Goal: Task Accomplishment & Management: Manage account settings

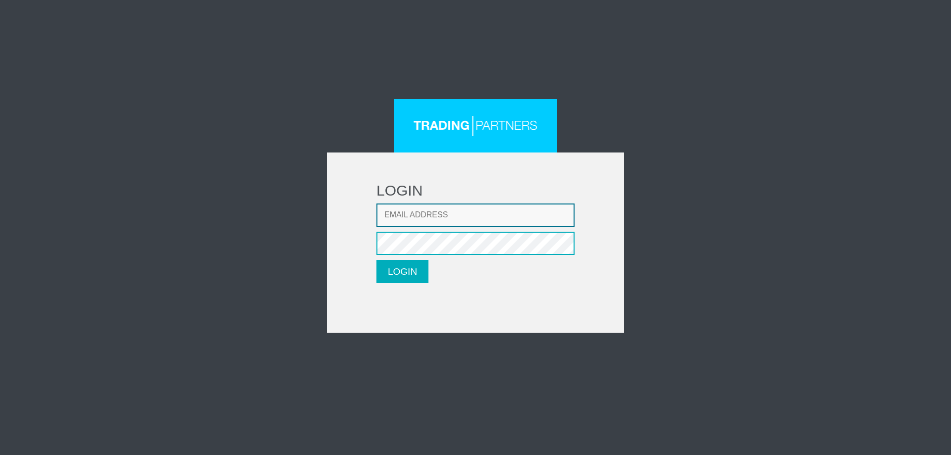
click at [478, 220] on input "Email address" at bounding box center [475, 215] width 198 height 23
type input "andrytr4de@protonmail.com"
click at [420, 271] on button "LOGIN" at bounding box center [402, 271] width 52 height 23
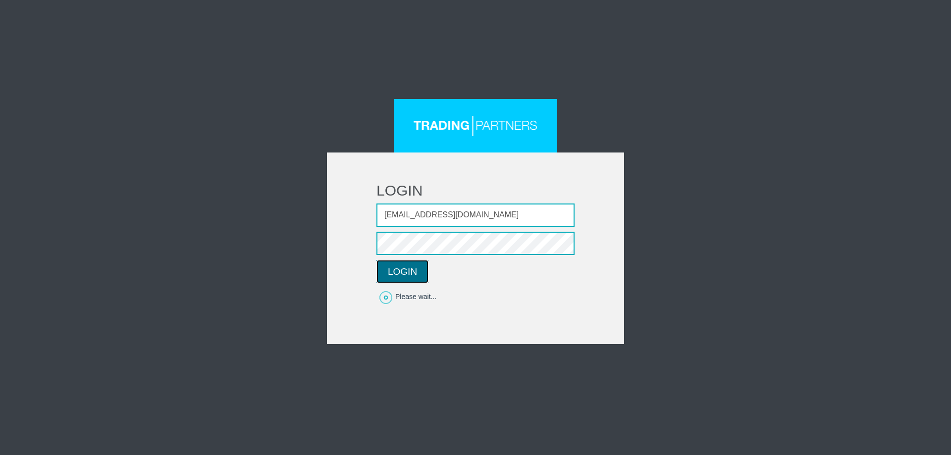
click at [408, 274] on button "LOGIN" at bounding box center [402, 271] width 52 height 23
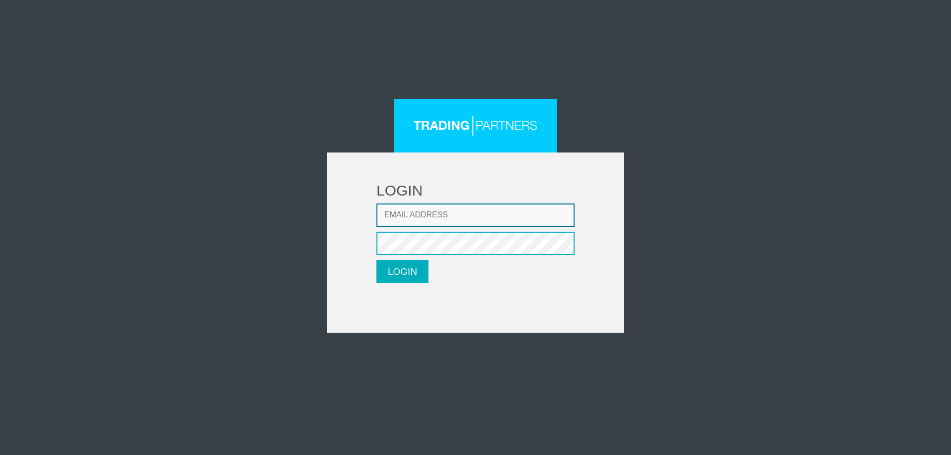
click at [474, 216] on input "Email address" at bounding box center [475, 215] width 198 height 23
type input "andreavita1404@gmail.com"
click at [414, 277] on button "LOGIN" at bounding box center [402, 271] width 52 height 23
click at [509, 222] on input "Email address" at bounding box center [475, 215] width 198 height 23
